Goal: Task Accomplishment & Management: Use online tool/utility

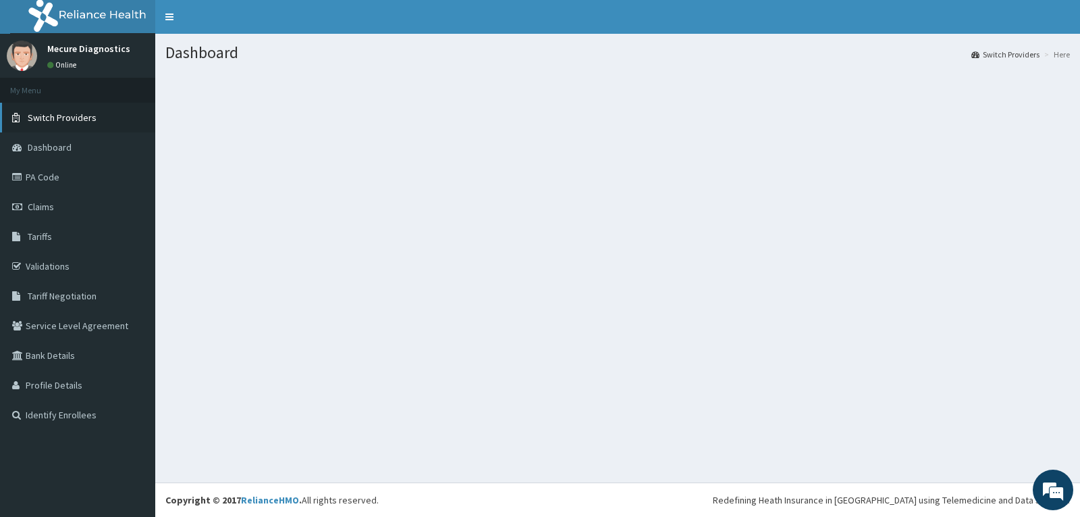
click at [51, 112] on span "Switch Providers" at bounding box center [62, 117] width 69 height 12
click at [70, 118] on span "Switch Providers" at bounding box center [62, 117] width 69 height 12
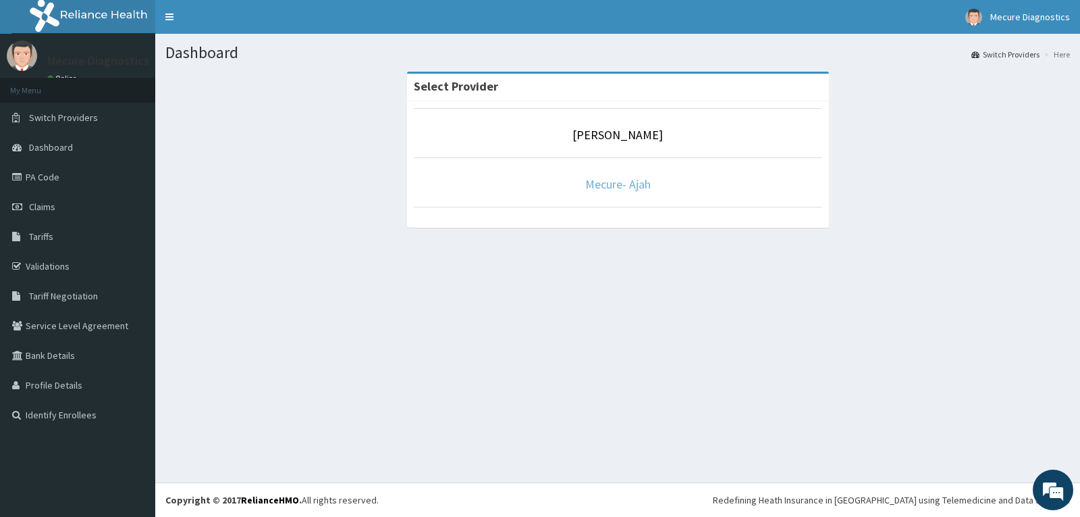
click at [603, 186] on link "Mecure- Ajah" at bounding box center [617, 184] width 65 height 16
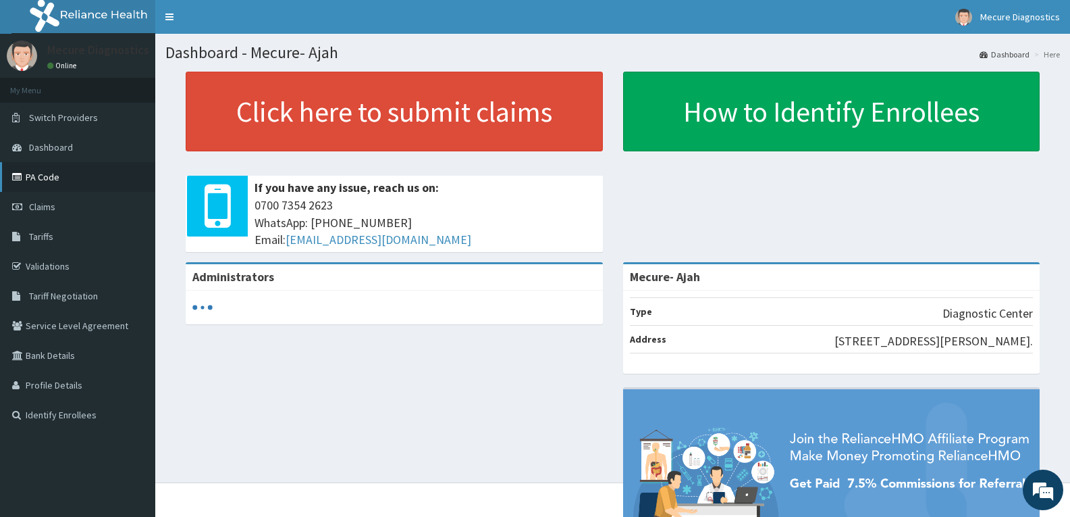
click at [43, 177] on link "PA Code" at bounding box center [77, 177] width 155 height 30
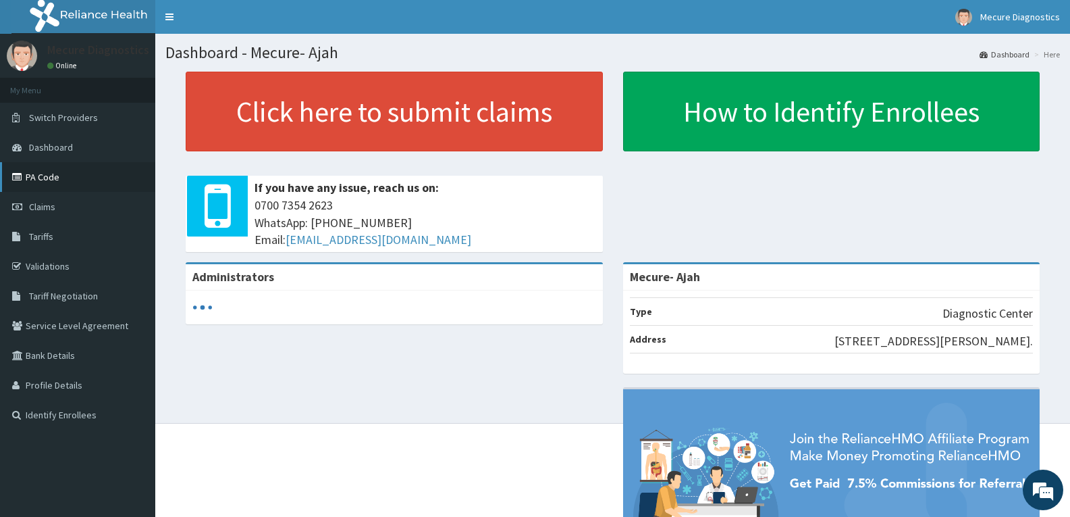
click at [57, 176] on link "PA Code" at bounding box center [77, 177] width 155 height 30
